Goal: Book appointment/travel/reservation

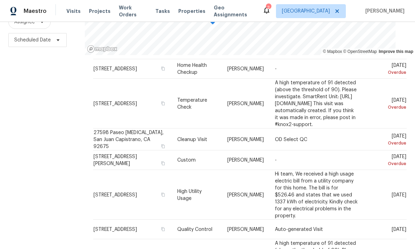
scroll to position [21, 0]
click at [0, 0] on icon at bounding box center [0, 0] width 0 height 0
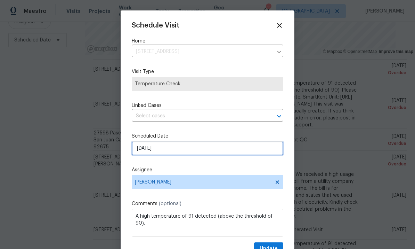
click at [195, 153] on input "[DATE]" at bounding box center [208, 148] width 152 height 14
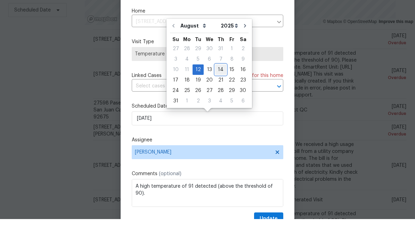
click at [219, 95] on div "14" at bounding box center [220, 100] width 11 height 10
type input "[DATE]"
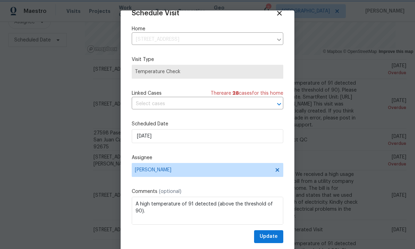
scroll to position [14, 0]
click at [271, 236] on span "Update" at bounding box center [269, 236] width 18 height 9
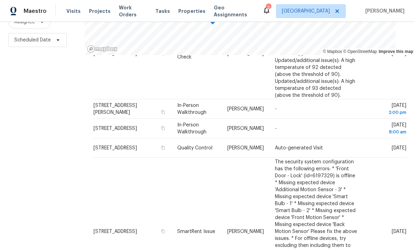
scroll to position [274, 0]
click at [0, 0] on span at bounding box center [0, 0] width 0 height 0
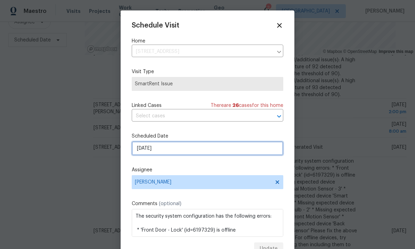
click at [187, 154] on input "[DATE]" at bounding box center [208, 148] width 152 height 14
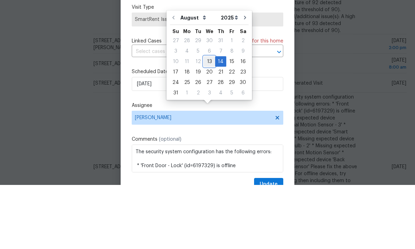
click at [208, 121] on div "13" at bounding box center [209, 126] width 11 height 10
type input "[DATE]"
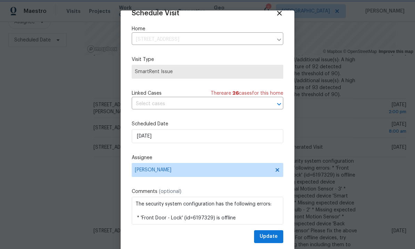
scroll to position [14, 0]
click at [270, 237] on span "Update" at bounding box center [269, 236] width 18 height 9
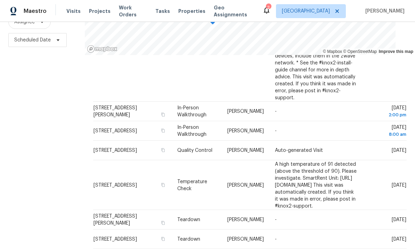
scroll to position [414, 0]
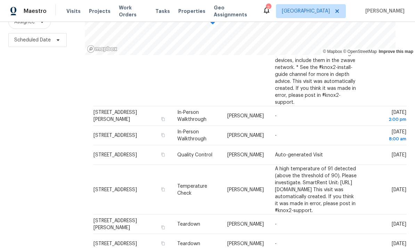
click at [0, 0] on icon at bounding box center [0, 0] width 0 height 0
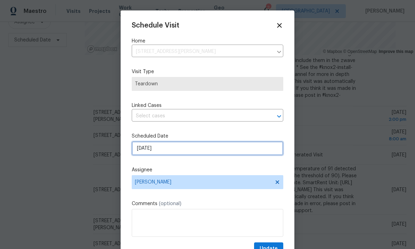
click at [192, 150] on input "[DATE]" at bounding box center [208, 148] width 152 height 14
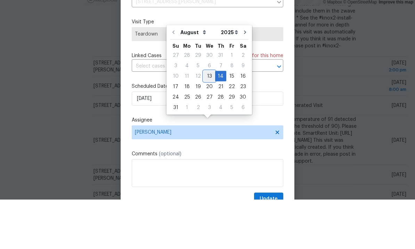
click at [208, 121] on div "13" at bounding box center [209, 126] width 11 height 10
type input "[DATE]"
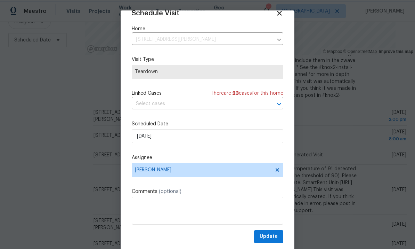
scroll to position [14, 0]
click at [269, 234] on span "Update" at bounding box center [269, 236] width 18 height 9
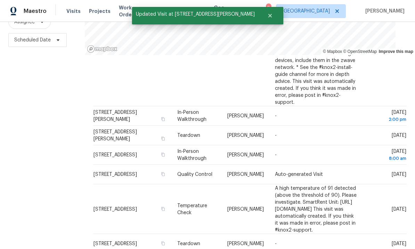
scroll to position [410, 0]
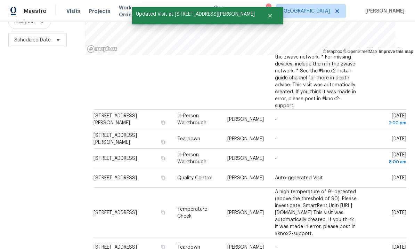
click at [0, 0] on icon at bounding box center [0, 0] width 0 height 0
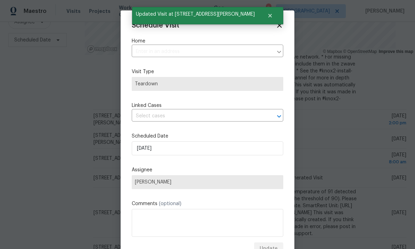
type input "[STREET_ADDRESS]"
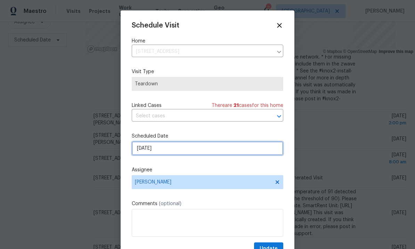
click at [186, 150] on input "[DATE]" at bounding box center [208, 148] width 152 height 14
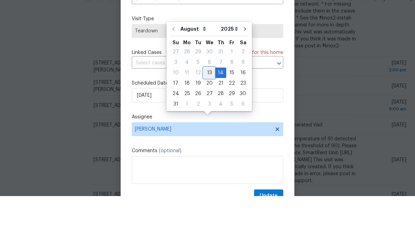
click at [209, 121] on div "13" at bounding box center [209, 126] width 11 height 10
type input "[DATE]"
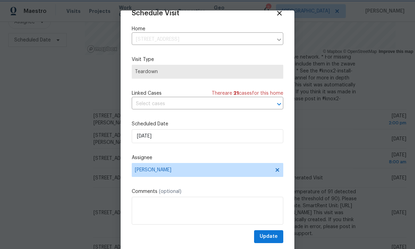
scroll to position [14, 0]
click at [271, 235] on span "Update" at bounding box center [269, 236] width 18 height 9
